Goal: Obtain resource: Obtain resource

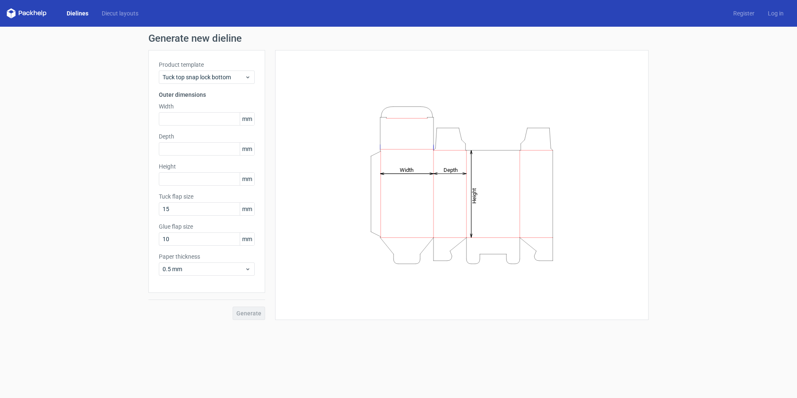
click at [76, 10] on link "Dielines" at bounding box center [77, 13] width 35 height 8
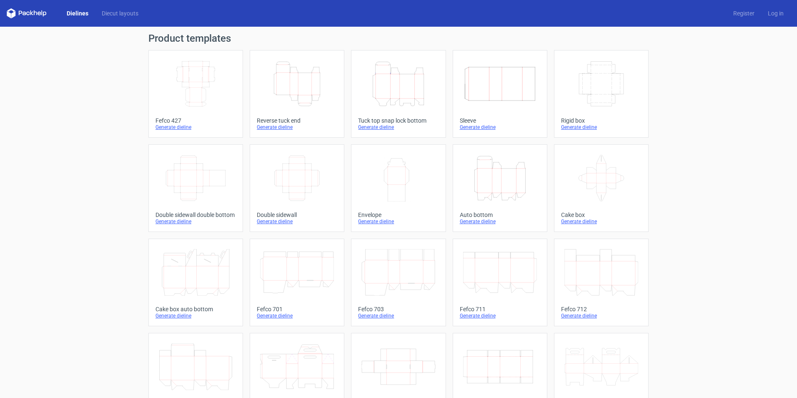
click at [504, 187] on icon "Height Depth Width" at bounding box center [500, 178] width 74 height 47
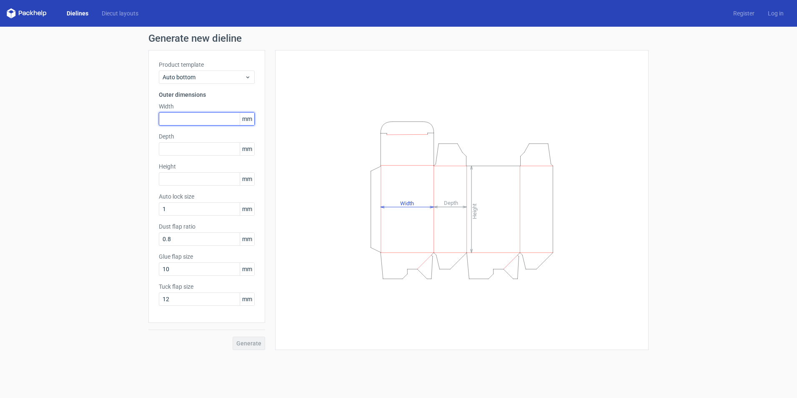
click at [169, 118] on input "text" at bounding box center [207, 118] width 96 height 13
click at [169, 117] on input "text" at bounding box center [207, 118] width 96 height 13
type input "110"
type input "70"
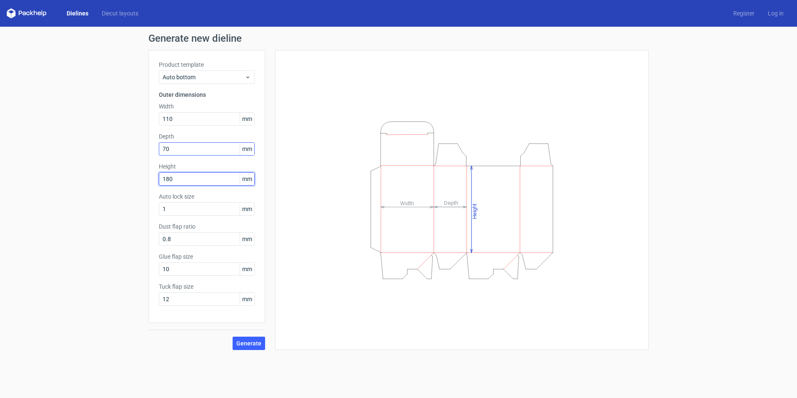
type input "180"
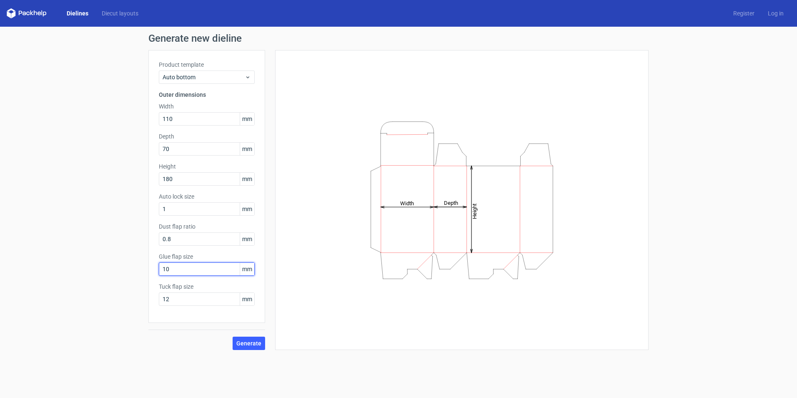
drag, startPoint x: 184, startPoint y: 268, endPoint x: 42, endPoint y: 266, distance: 141.8
click at [42, 266] on div "Generate new dieline Product template Auto bottom Outer dimensions Width 110 mm…" at bounding box center [398, 192] width 797 height 330
type input "12"
type input "174"
type input "14"
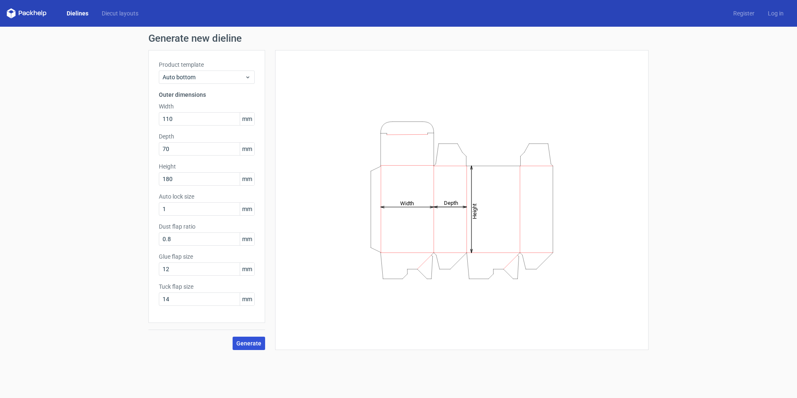
click at [241, 341] on span "Generate" at bounding box center [248, 343] width 25 height 6
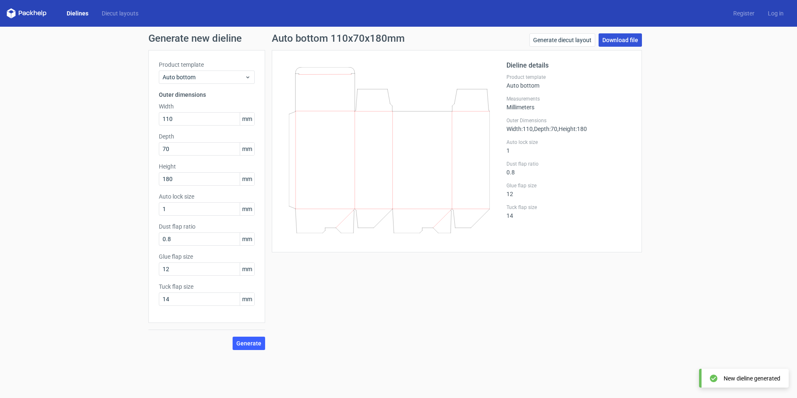
click at [621, 38] on link "Download file" at bounding box center [620, 39] width 43 height 13
